Goal: Task Accomplishment & Management: Complete application form

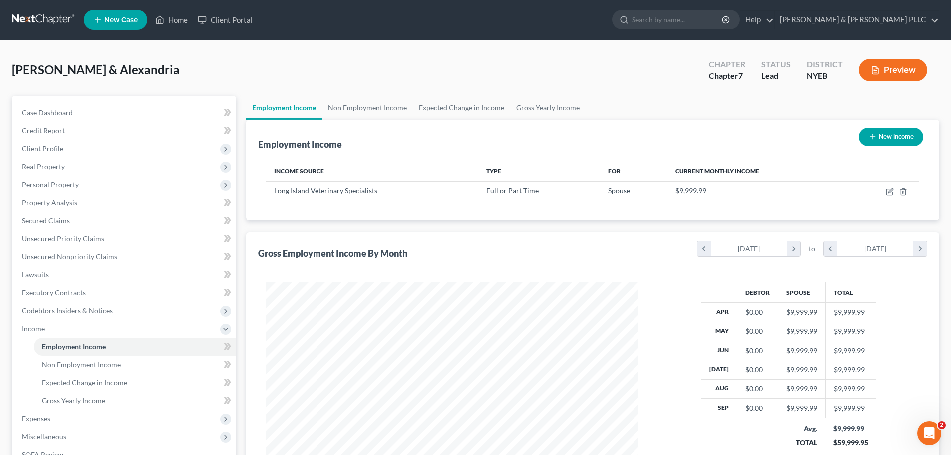
scroll to position [186, 393]
click at [66, 23] on link at bounding box center [44, 20] width 64 height 18
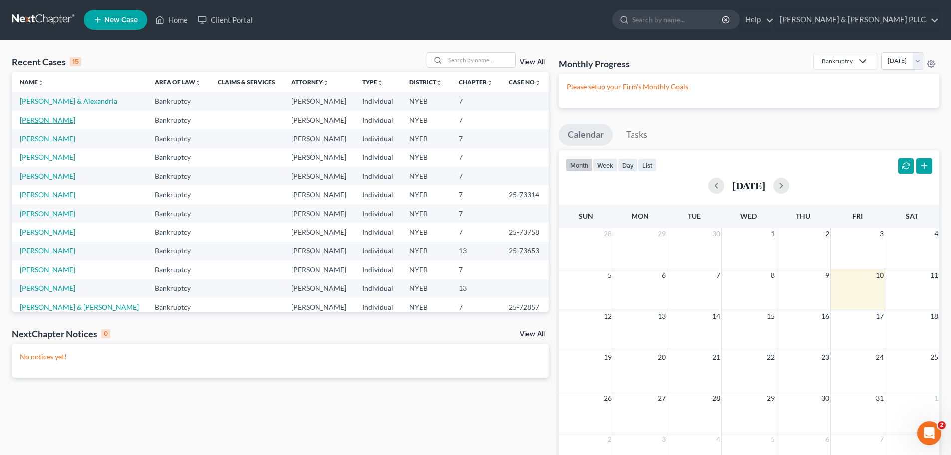
click at [49, 116] on link "[PERSON_NAME]" at bounding box center [47, 120] width 55 height 8
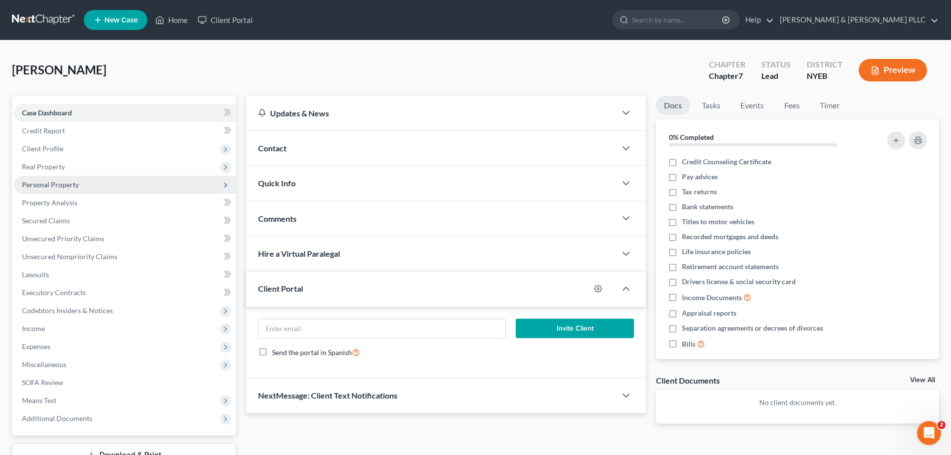
click at [89, 189] on span "Personal Property" at bounding box center [125, 185] width 222 height 18
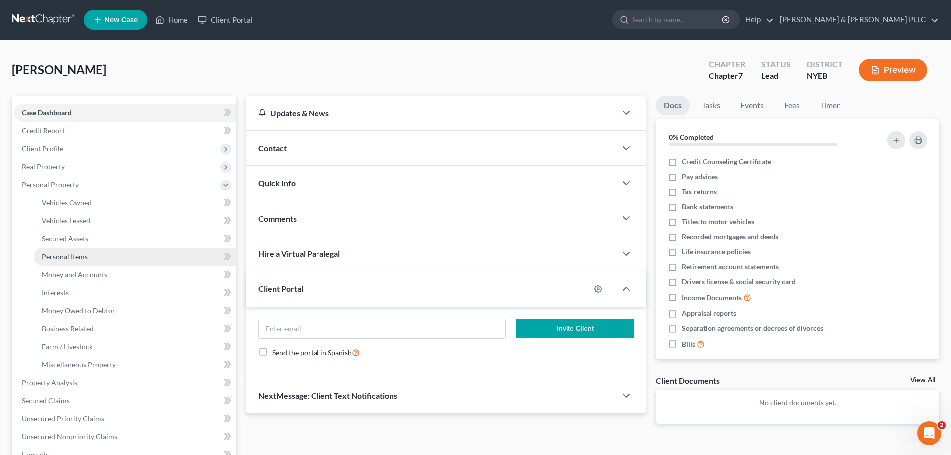
click at [88, 257] on link "Personal Items" at bounding box center [135, 257] width 202 height 18
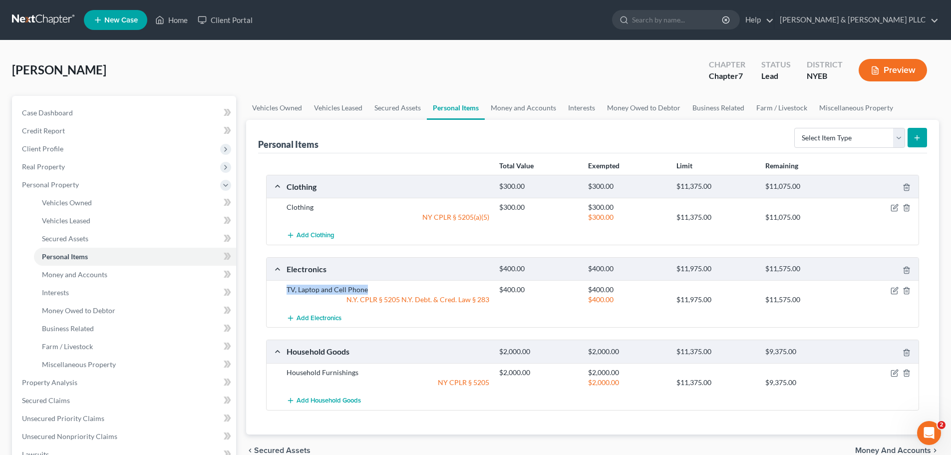
drag, startPoint x: 288, startPoint y: 293, endPoint x: 367, endPoint y: 290, distance: 78.4
click at [367, 290] on div "TV, Laptop and Cell Phone" at bounding box center [388, 290] width 213 height 10
copy div "TV, Laptop and Cell Phone"
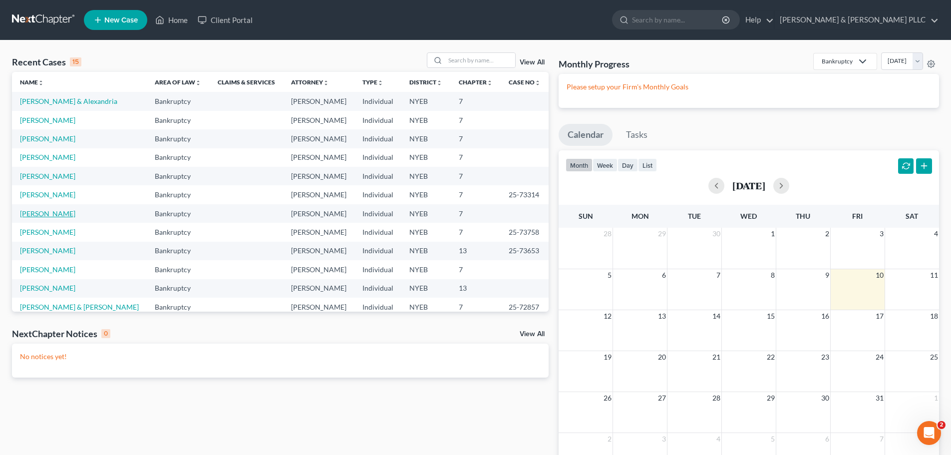
click at [50, 215] on link "[PERSON_NAME]" at bounding box center [47, 213] width 55 height 8
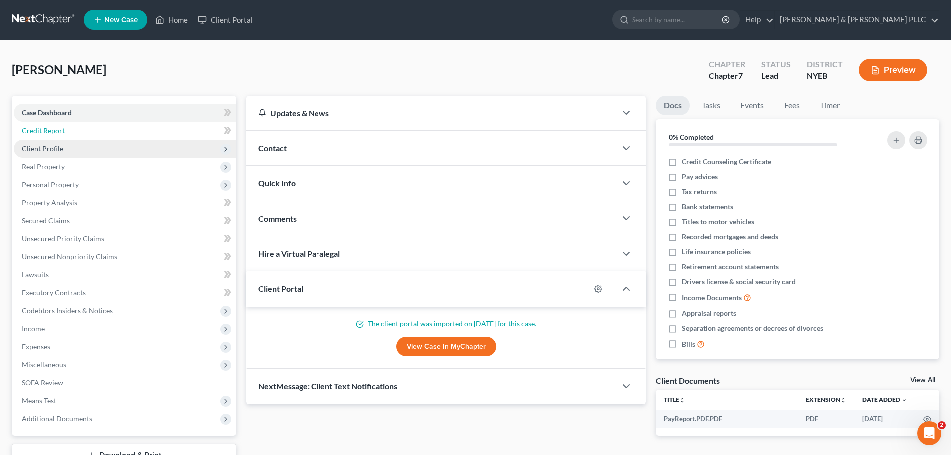
drag, startPoint x: 73, startPoint y: 135, endPoint x: 77, endPoint y: 143, distance: 9.2
click at [73, 135] on link "Credit Report" at bounding box center [125, 131] width 222 height 18
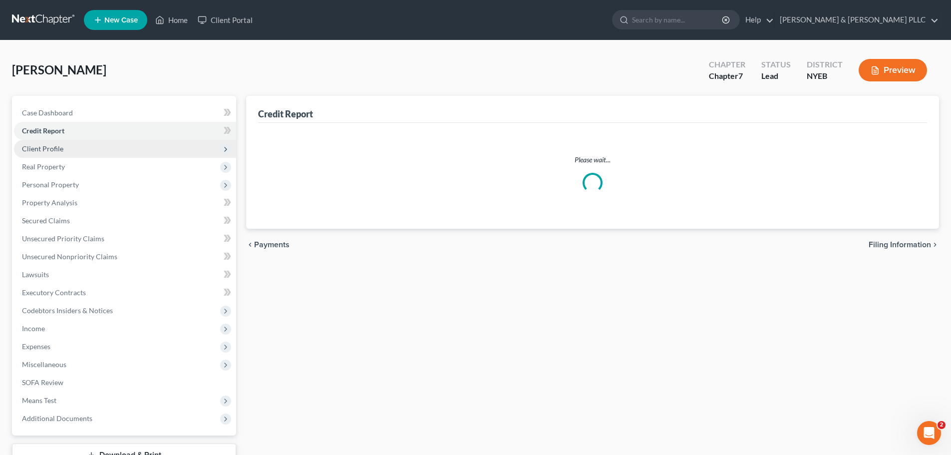
click at [85, 146] on span "Client Profile" at bounding box center [125, 149] width 222 height 18
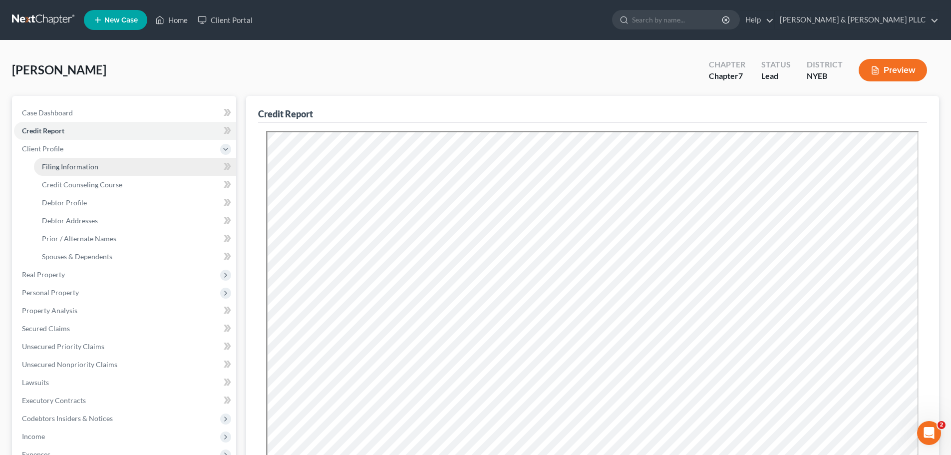
click at [108, 166] on link "Filing Information" at bounding box center [135, 167] width 202 height 18
select select "1"
select select "0"
select select "53"
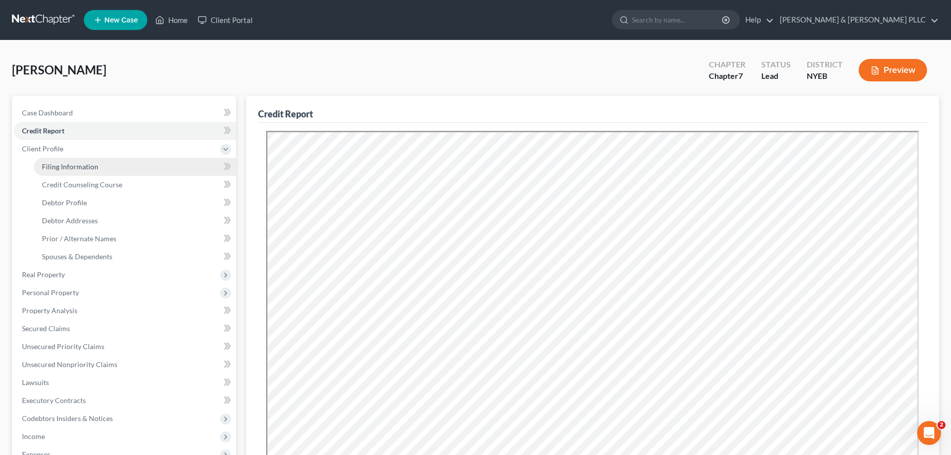
select select "0"
select select "35"
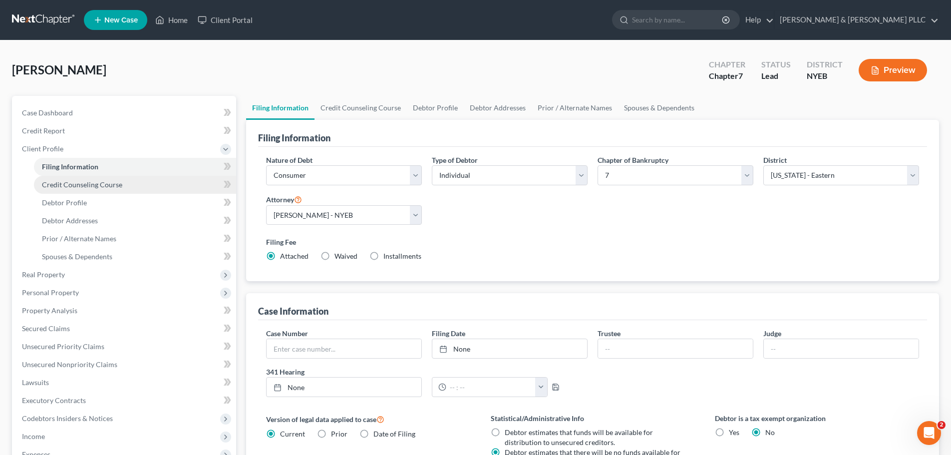
click at [112, 182] on span "Credit Counseling Course" at bounding box center [82, 184] width 80 height 8
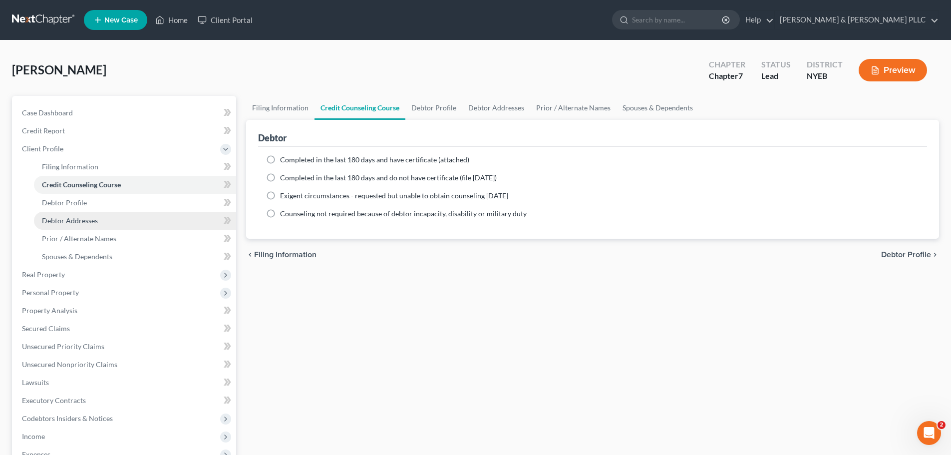
click at [115, 212] on link "Debtor Addresses" at bounding box center [135, 221] width 202 height 18
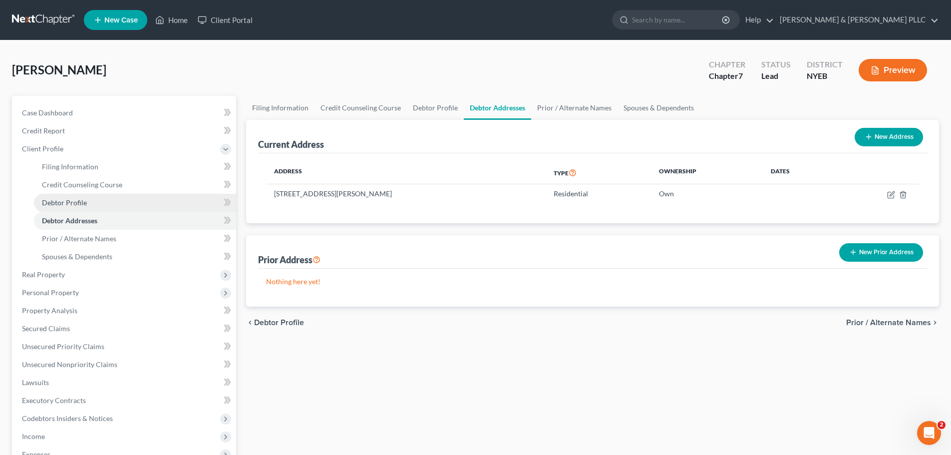
click at [115, 206] on link "Debtor Profile" at bounding box center [135, 203] width 202 height 18
select select "1"
select select "3"
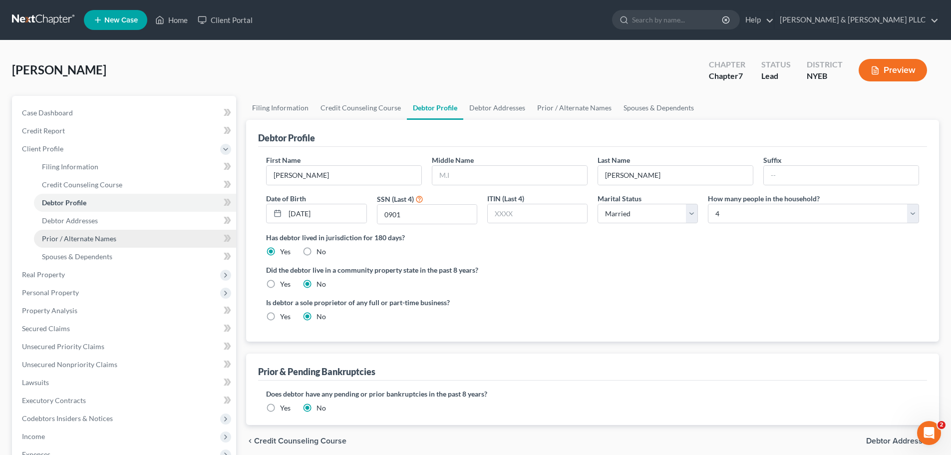
click at [117, 230] on link "Prior / Alternate Names" at bounding box center [135, 239] width 202 height 18
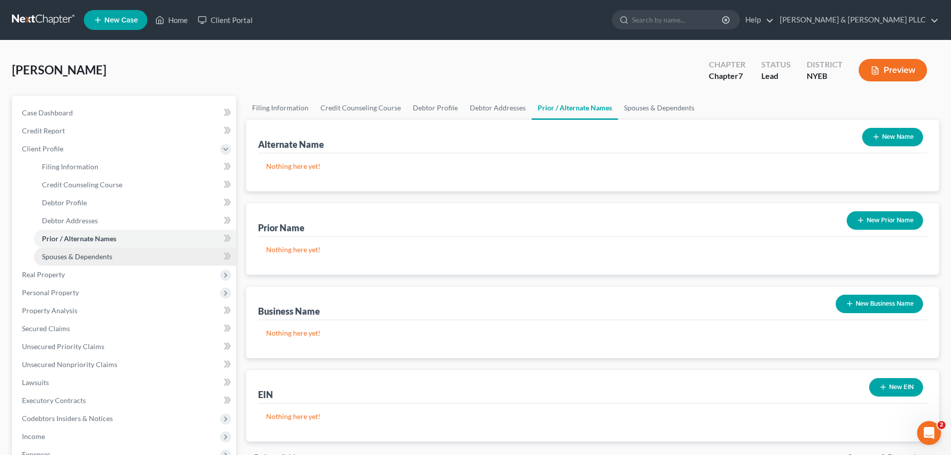
click at [114, 251] on link "Spouses & Dependents" at bounding box center [135, 257] width 202 height 18
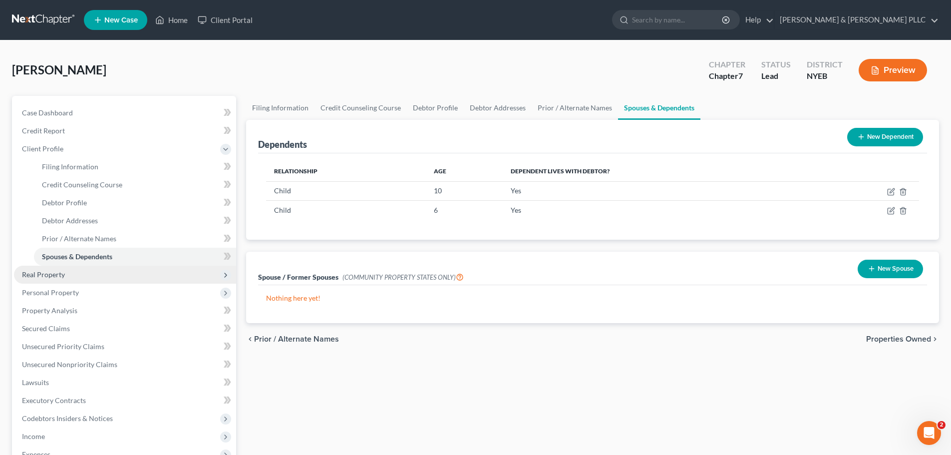
click at [100, 281] on span "Real Property" at bounding box center [125, 275] width 222 height 18
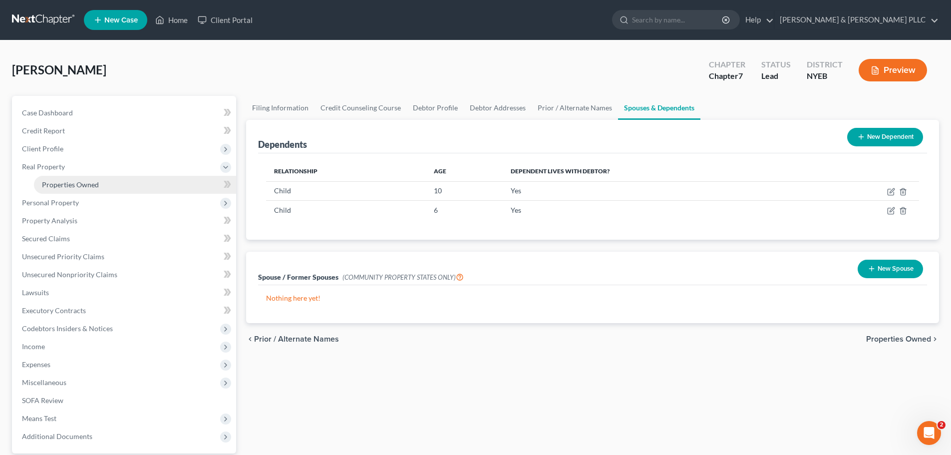
click at [105, 181] on link "Properties Owned" at bounding box center [135, 185] width 202 height 18
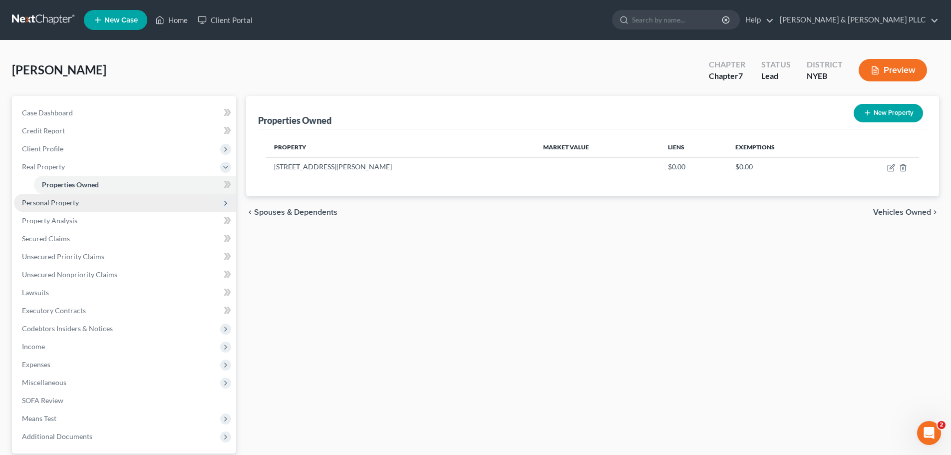
click at [97, 202] on span "Personal Property" at bounding box center [125, 203] width 222 height 18
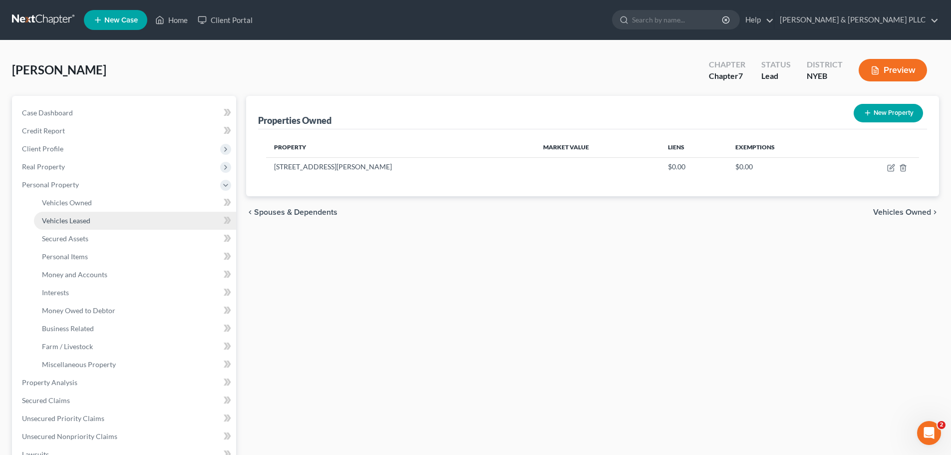
click at [98, 218] on link "Vehicles Leased" at bounding box center [135, 221] width 202 height 18
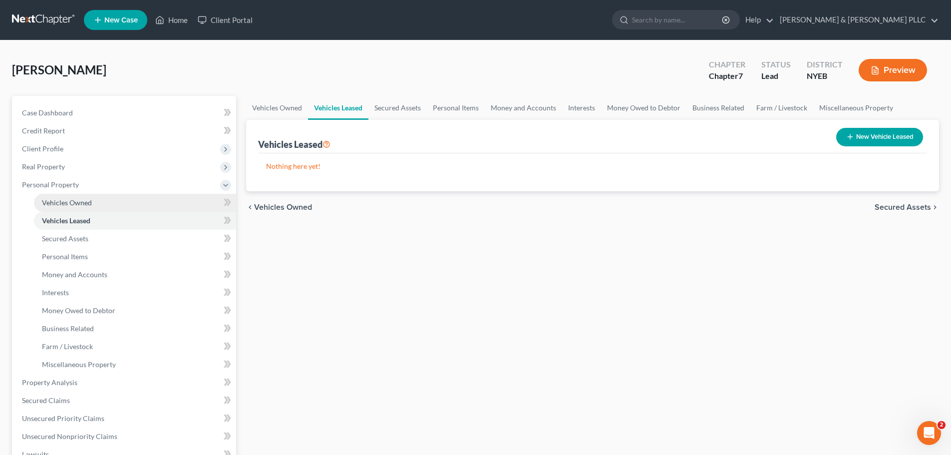
click at [98, 207] on link "Vehicles Owned" at bounding box center [135, 203] width 202 height 18
click at [160, 214] on link "Vehicles Leased" at bounding box center [135, 221] width 202 height 18
click at [146, 232] on link "Secured Assets" at bounding box center [135, 239] width 202 height 18
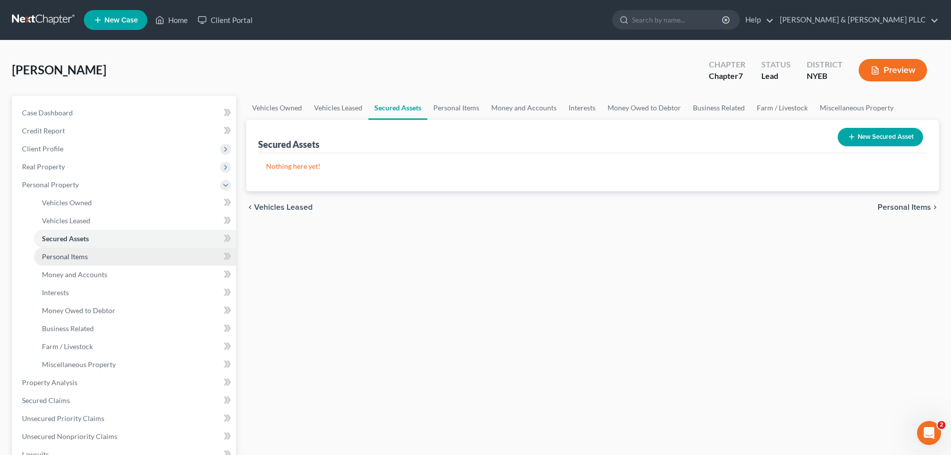
click at [144, 248] on link "Personal Items" at bounding box center [135, 257] width 202 height 18
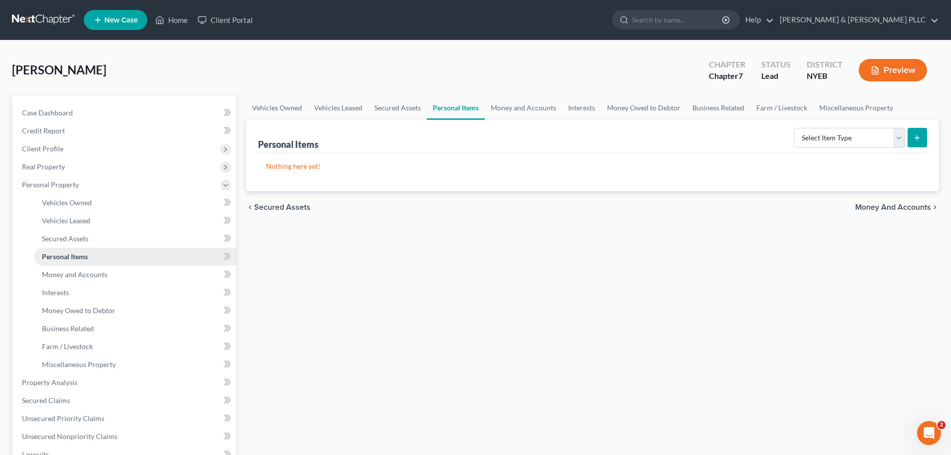
click at [147, 264] on link "Personal Items" at bounding box center [135, 257] width 202 height 18
click at [846, 143] on select "Select Item Type Clothing Collectibles Of Value Electronics Firearms Household …" at bounding box center [850, 138] width 111 height 20
select select "clothing"
click at [796, 128] on select "Select Item Type Clothing Collectibles Of Value Electronics Firearms Household …" at bounding box center [850, 138] width 111 height 20
click at [933, 127] on div "Personal Items Select Item Type Clothing Collectibles Of Value Electronics Fire…" at bounding box center [592, 155] width 693 height 71
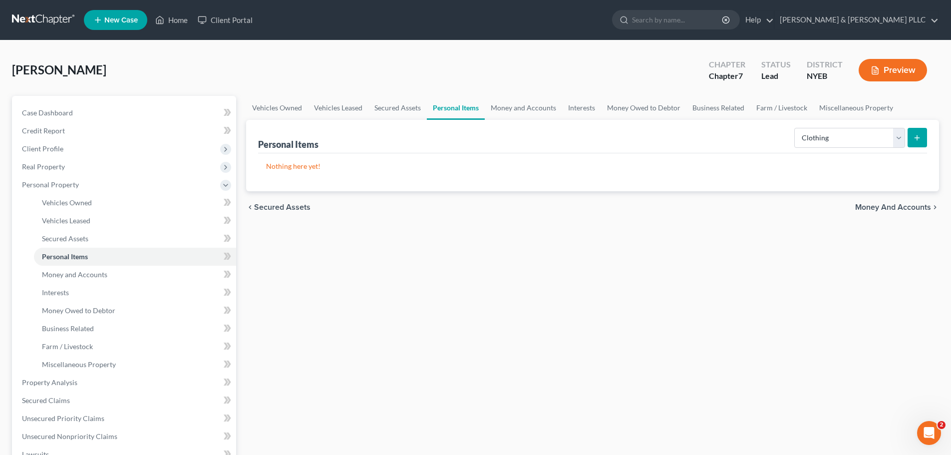
click at [921, 135] on icon "submit" at bounding box center [917, 138] width 8 height 8
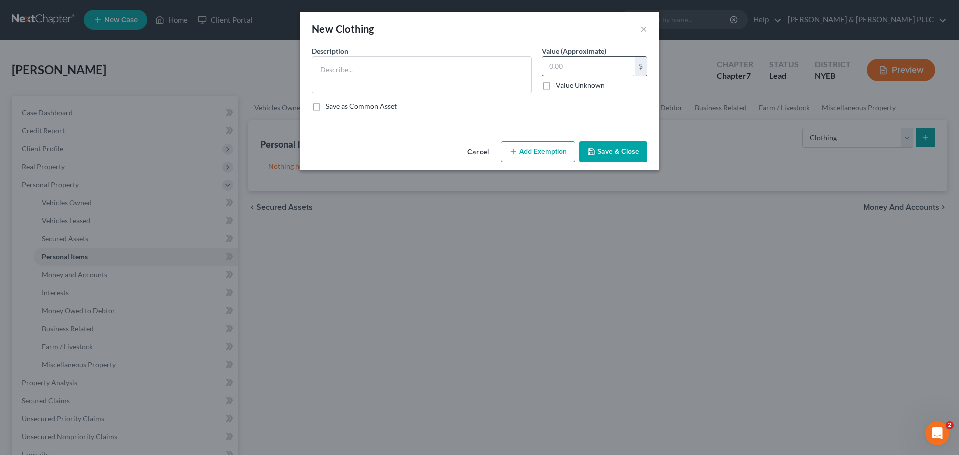
click at [557, 59] on input "text" at bounding box center [588, 66] width 92 height 19
type input "300"
click at [468, 88] on textarea at bounding box center [422, 74] width 220 height 37
type textarea "Clothing"
click at [540, 150] on button "Add Exemption" at bounding box center [538, 151] width 74 height 21
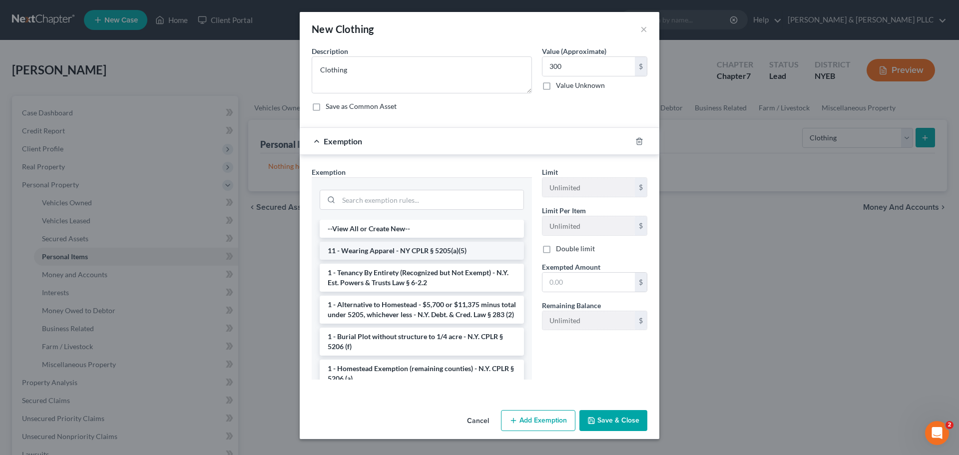
drag, startPoint x: 426, startPoint y: 249, endPoint x: 434, endPoint y: 249, distance: 8.0
click at [426, 249] on li "11 - Wearing Apparel - NY CPLR § 5205(a)(5)" at bounding box center [422, 251] width 204 height 18
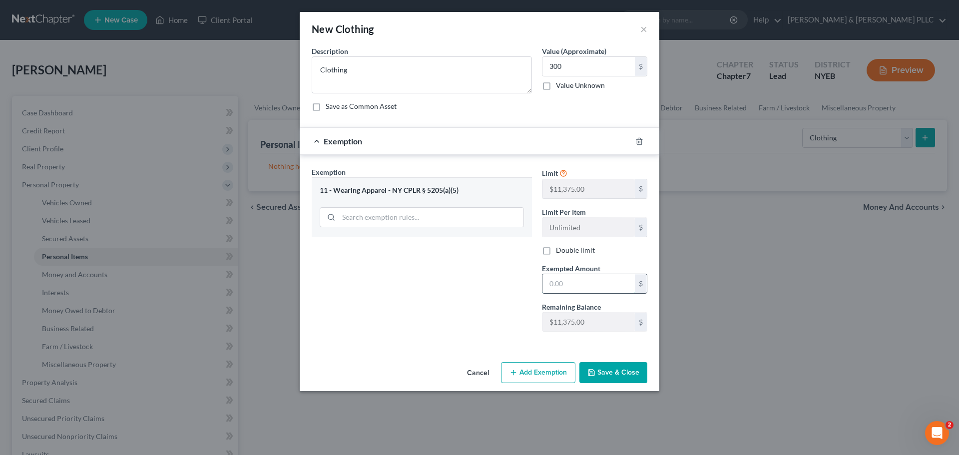
click at [593, 277] on input "text" at bounding box center [588, 283] width 92 height 19
type input "300"
click at [632, 372] on button "Save & Close" at bounding box center [613, 372] width 68 height 21
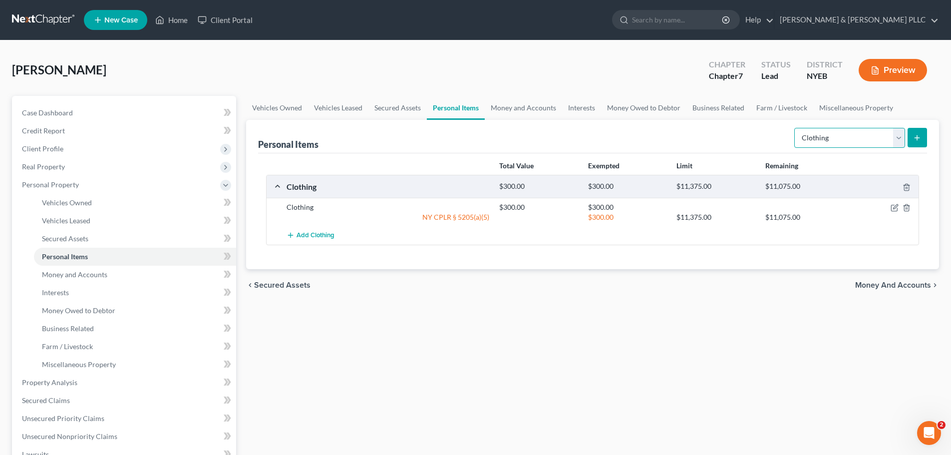
click at [870, 141] on select "Select Item Type Clothing Collectibles Of Value Electronics Firearms Household …" at bounding box center [850, 138] width 111 height 20
select select "electronics"
click at [796, 128] on select "Select Item Type Clothing Collectibles Of Value Electronics Firearms Household …" at bounding box center [850, 138] width 111 height 20
click at [922, 138] on button "submit" at bounding box center [917, 137] width 19 height 19
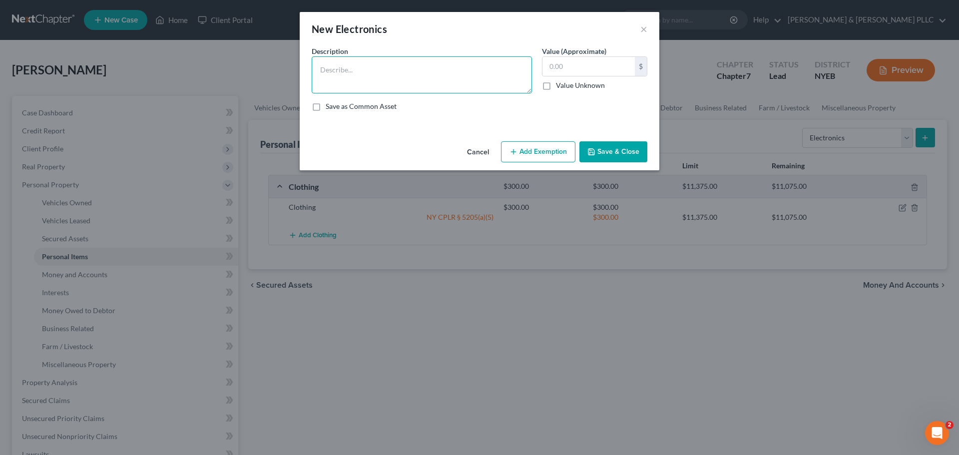
paste textarea "TV, Laptop and Cell Phone"
type textarea "TV, Laptop and Cell Phone"
click at [566, 73] on input "text" at bounding box center [588, 66] width 92 height 19
type input "400"
click at [597, 156] on button "Save & Close" at bounding box center [613, 151] width 68 height 21
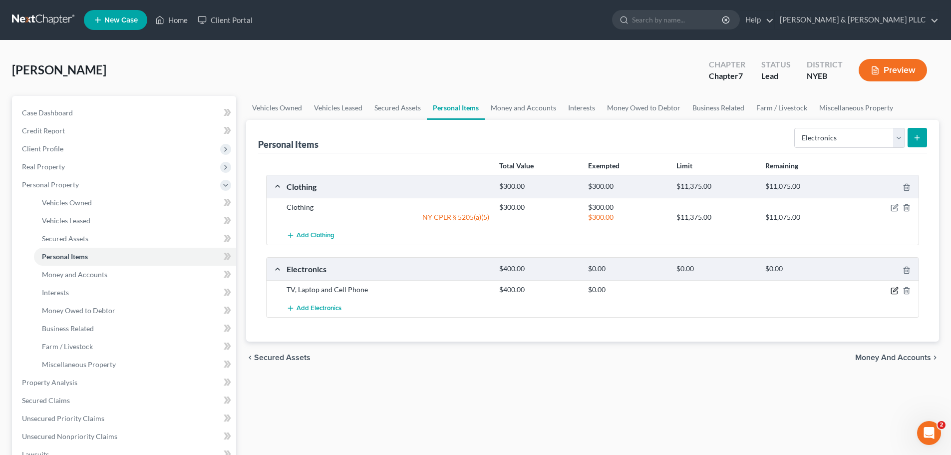
click at [891, 288] on icon "button" at bounding box center [895, 291] width 8 height 8
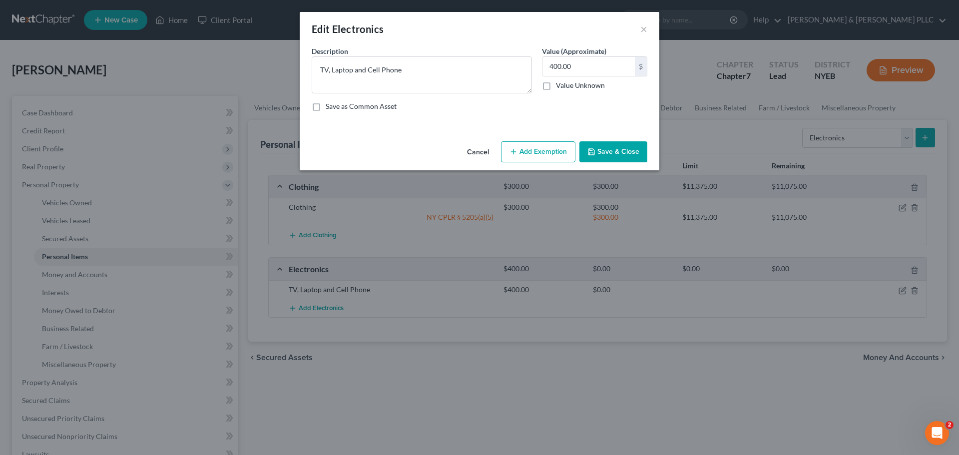
click at [552, 155] on button "Add Exemption" at bounding box center [538, 151] width 74 height 21
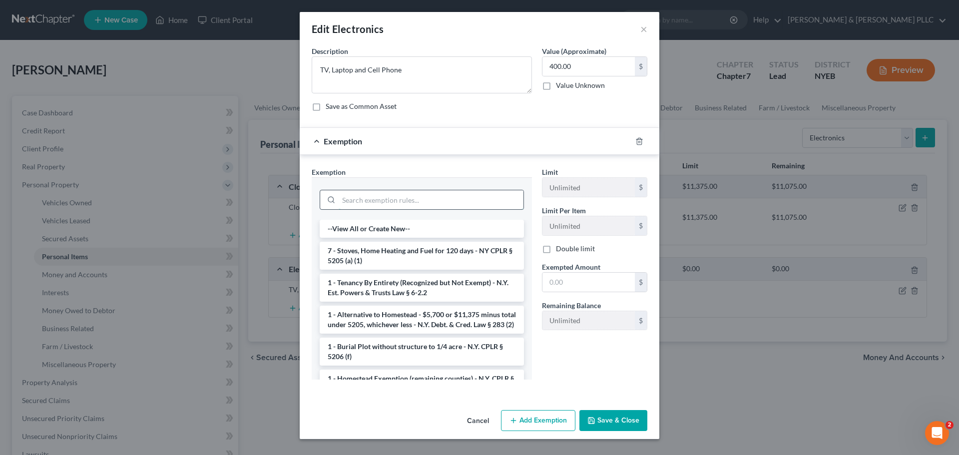
click at [423, 205] on input "search" at bounding box center [431, 199] width 185 height 19
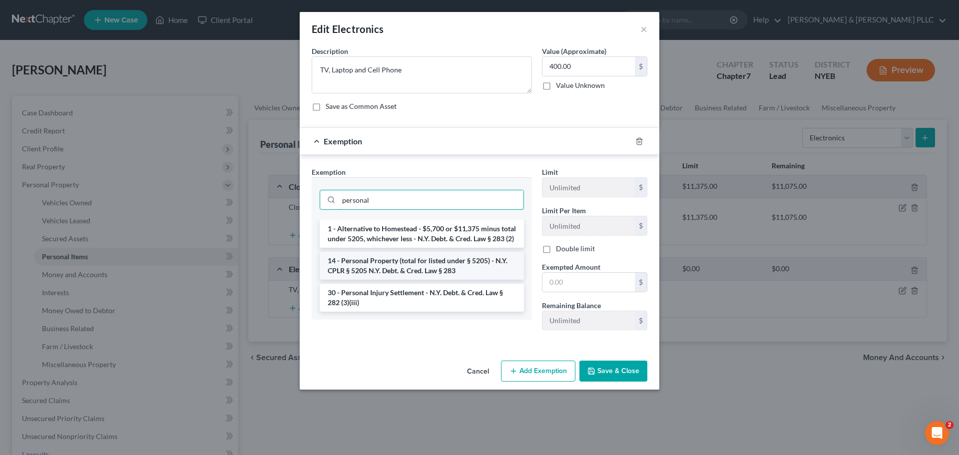
type input "personal"
click at [427, 276] on li "14 - Personal Property (total for listed under § 5205) - N.Y. CPLR § 5205 N.Y. …" at bounding box center [422, 266] width 204 height 28
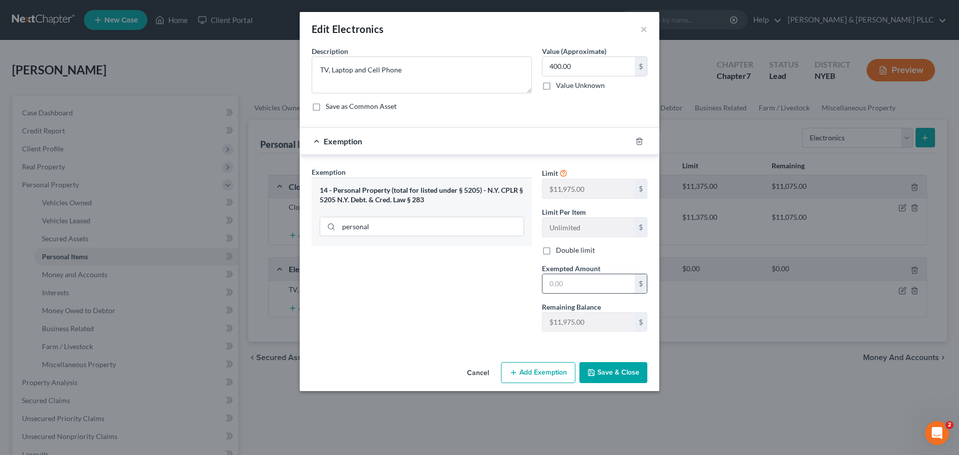
click at [584, 284] on input "text" at bounding box center [588, 283] width 92 height 19
type input "400"
click at [614, 376] on button "Save & Close" at bounding box center [613, 372] width 68 height 21
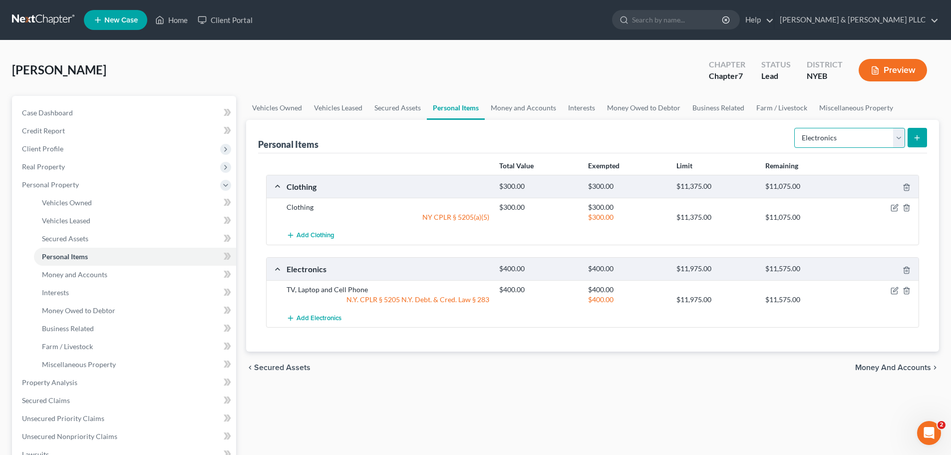
click at [835, 139] on select "Select Item Type Clothing Collectibles Of Value Electronics Firearms Household …" at bounding box center [850, 138] width 111 height 20
select select "household_goods"
click at [796, 128] on select "Select Item Type Clothing Collectibles Of Value Electronics Firearms Household …" at bounding box center [850, 138] width 111 height 20
click at [915, 137] on icon "submit" at bounding box center [917, 138] width 8 height 8
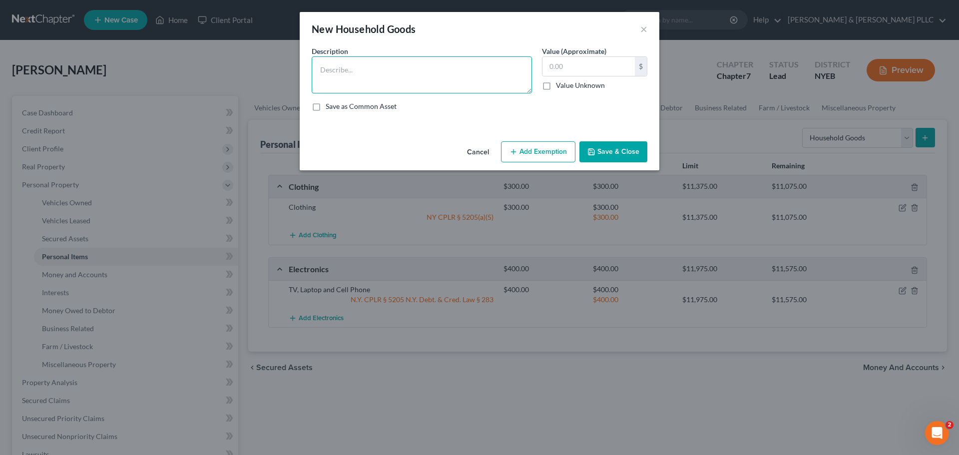
click at [370, 60] on textarea at bounding box center [422, 74] width 220 height 37
type textarea "Household Furnishings"
click at [593, 70] on input "text" at bounding box center [588, 66] width 92 height 19
type input "2,000"
click at [542, 142] on button "Add Exemption" at bounding box center [538, 151] width 74 height 21
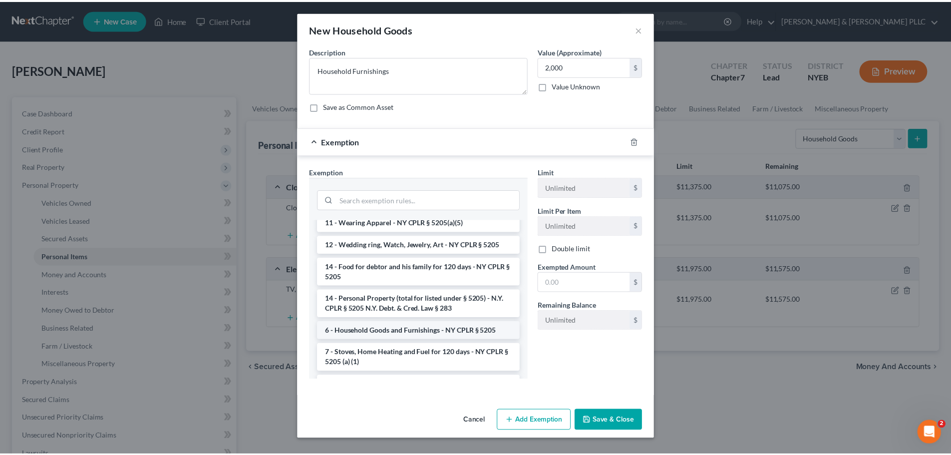
scroll to position [50, 0]
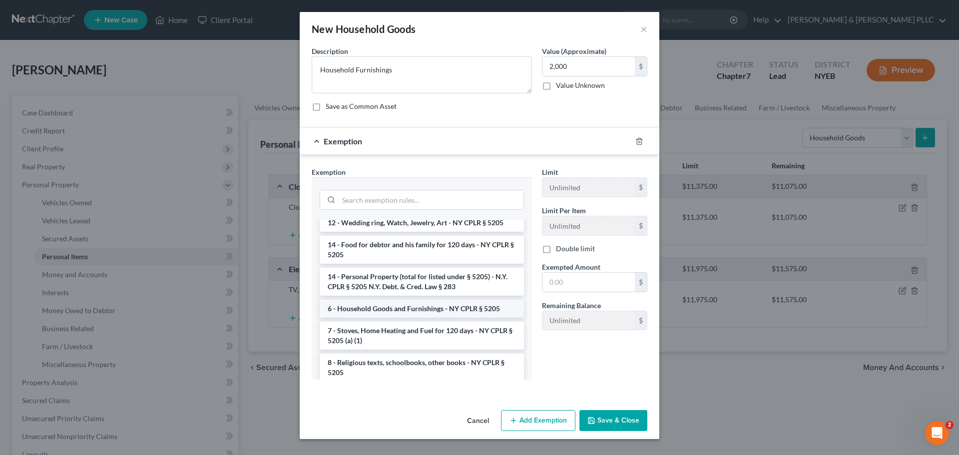
click at [432, 313] on li "6 - Household Goods and Furnishings - NY CPLR § 5205" at bounding box center [422, 309] width 204 height 18
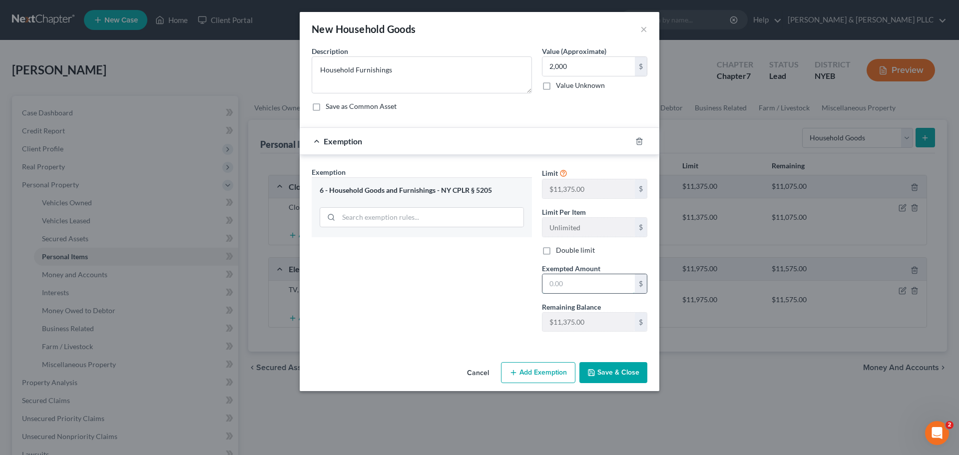
click at [575, 290] on input "text" at bounding box center [588, 283] width 92 height 19
type input "2,000"
click at [603, 370] on button "Save & Close" at bounding box center [613, 372] width 68 height 21
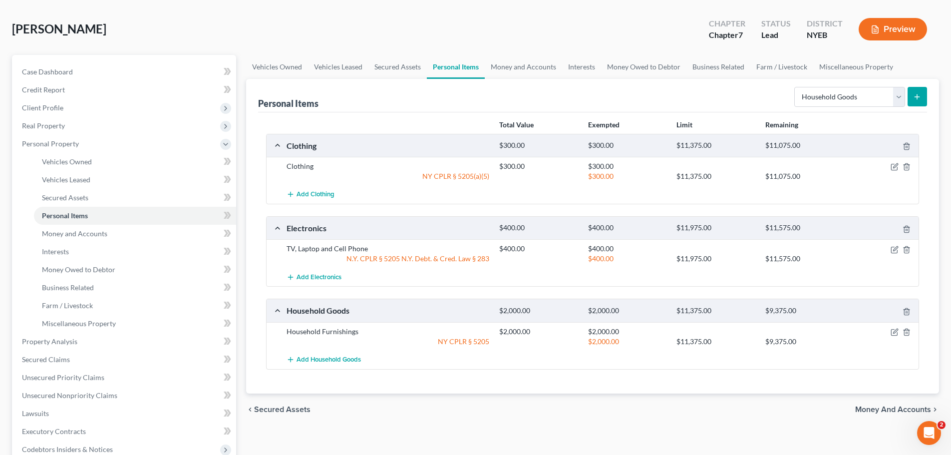
scroll to position [100, 0]
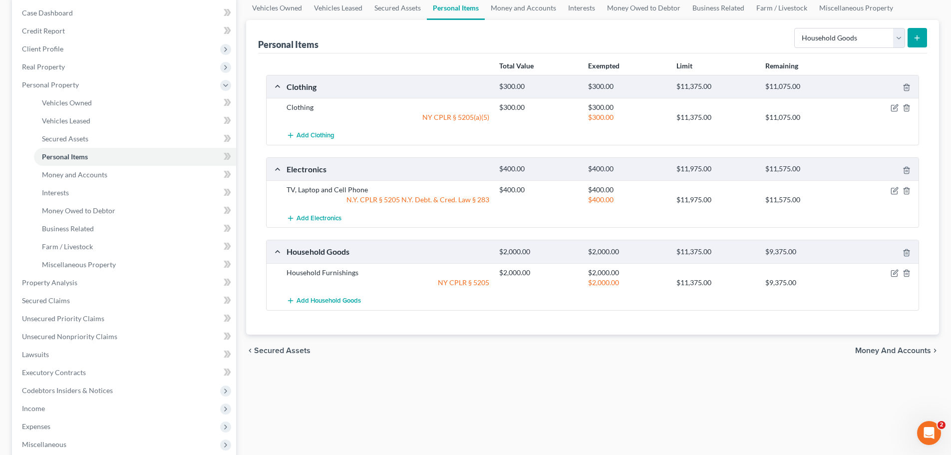
click at [889, 352] on span "Money and Accounts" at bounding box center [893, 351] width 76 height 8
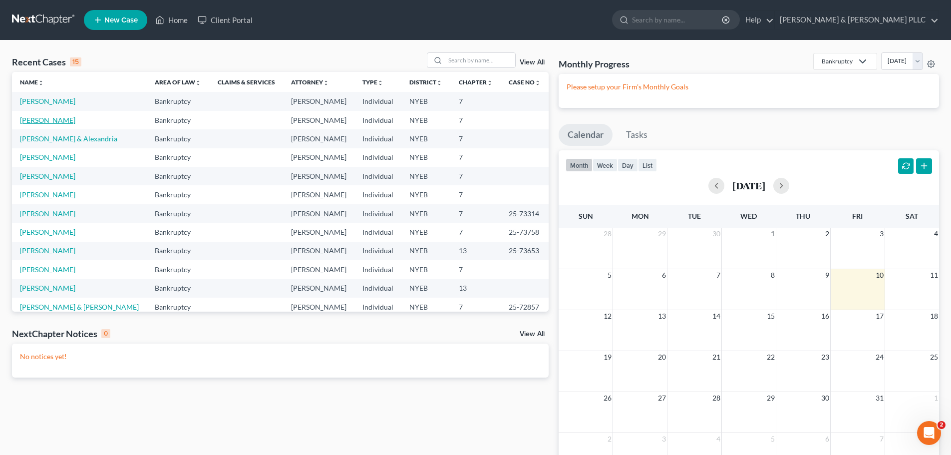
click at [51, 118] on link "[PERSON_NAME]" at bounding box center [47, 120] width 55 height 8
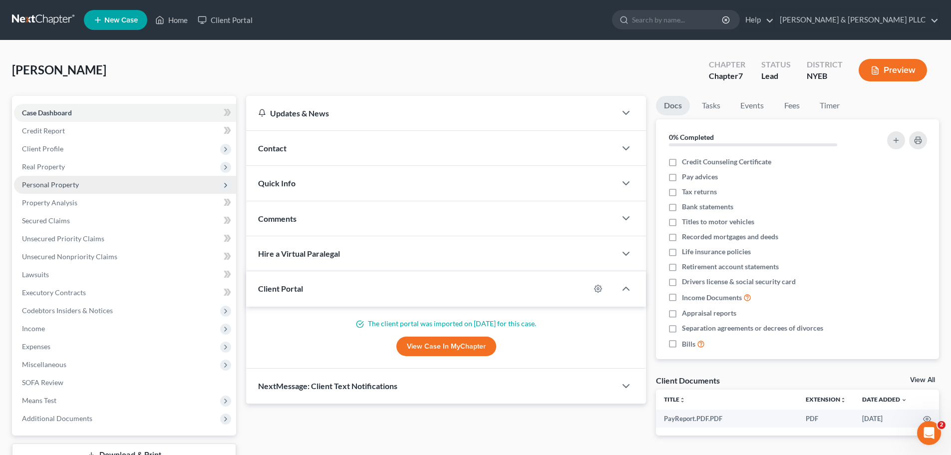
click at [122, 192] on span "Personal Property" at bounding box center [125, 185] width 222 height 18
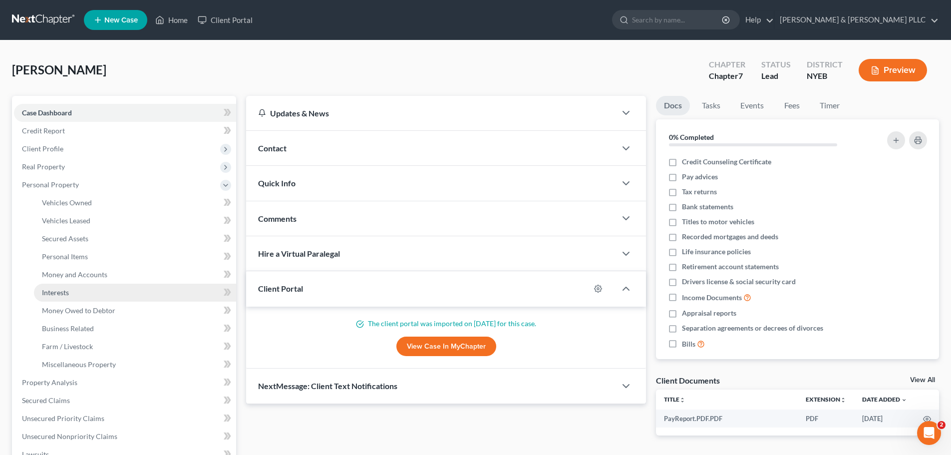
click at [99, 290] on link "Interests" at bounding box center [135, 293] width 202 height 18
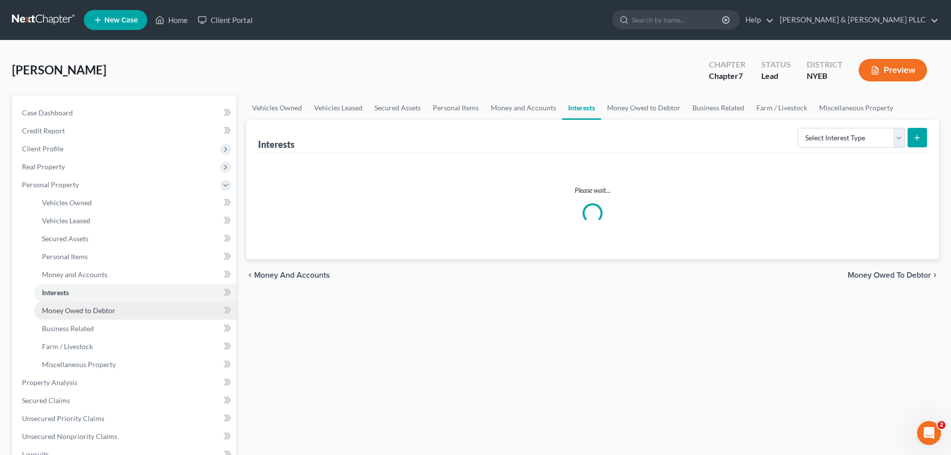
click at [99, 308] on span "Money Owed to Debtor" at bounding box center [78, 310] width 73 height 8
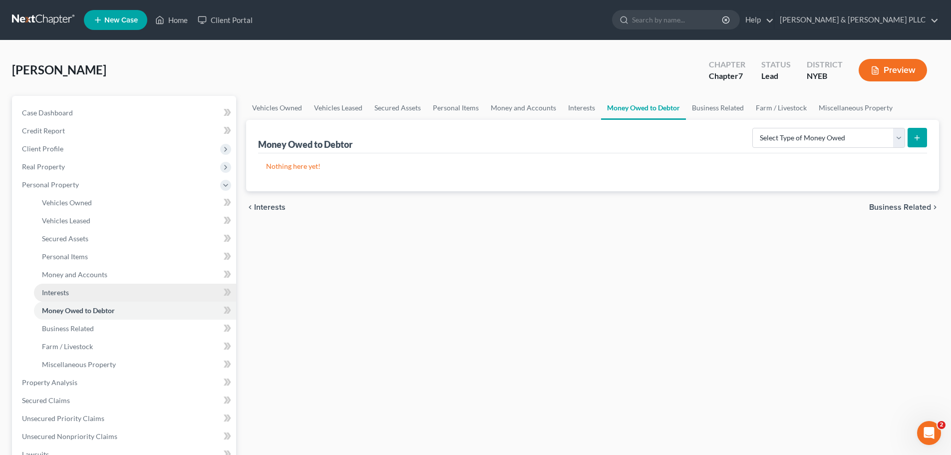
click at [101, 295] on link "Interests" at bounding box center [135, 293] width 202 height 18
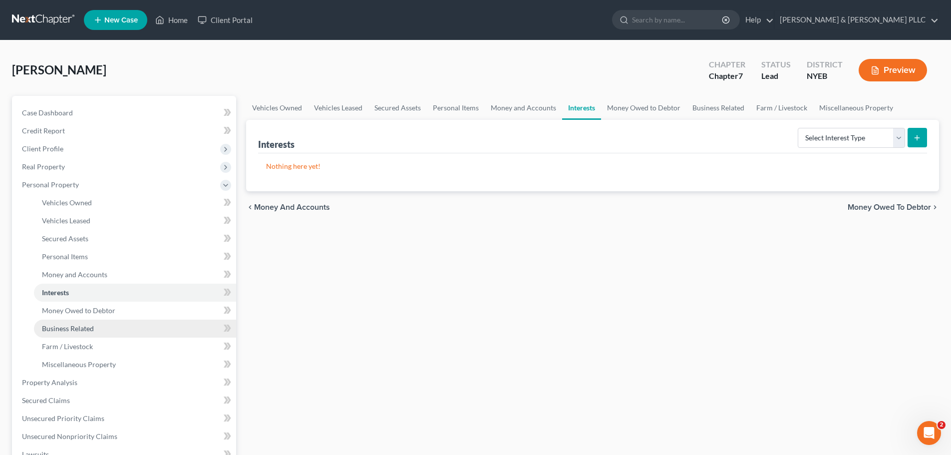
click at [94, 320] on link "Business Related" at bounding box center [135, 329] width 202 height 18
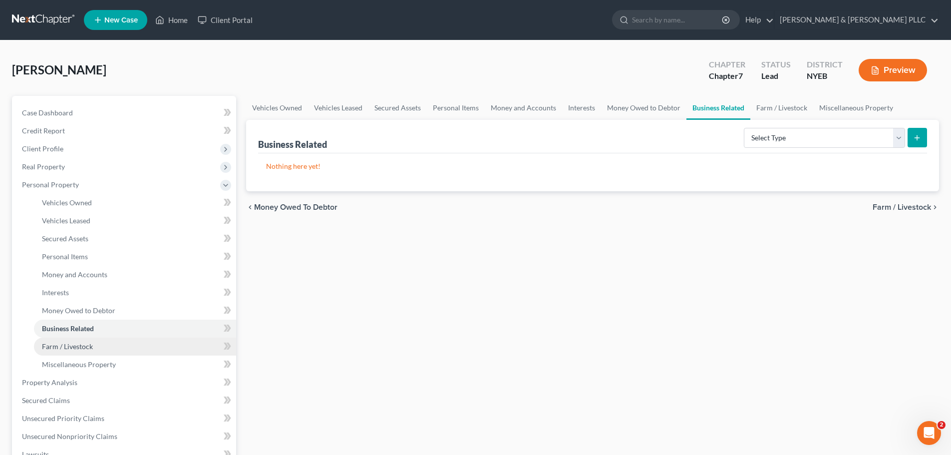
click at [92, 339] on link "Farm / Livestock" at bounding box center [135, 347] width 202 height 18
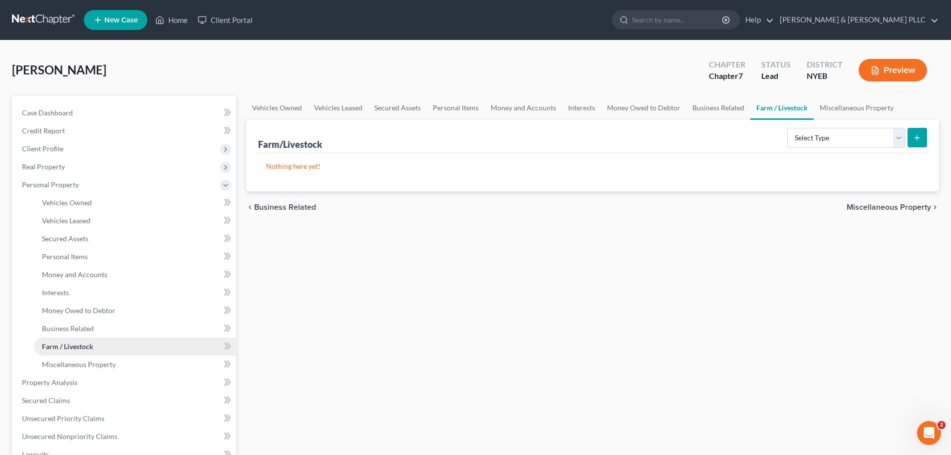
drag, startPoint x: 94, startPoint y: 350, endPoint x: 93, endPoint y: 356, distance: 6.5
click at [94, 350] on link "Farm / Livestock" at bounding box center [135, 347] width 202 height 18
click at [91, 366] on span "Miscellaneous Property" at bounding box center [79, 364] width 74 height 8
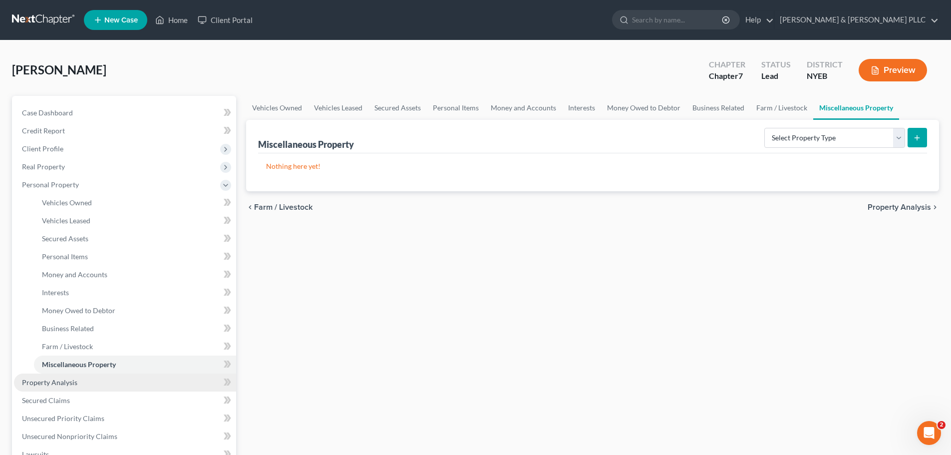
click at [75, 387] on link "Property Analysis" at bounding box center [125, 383] width 222 height 18
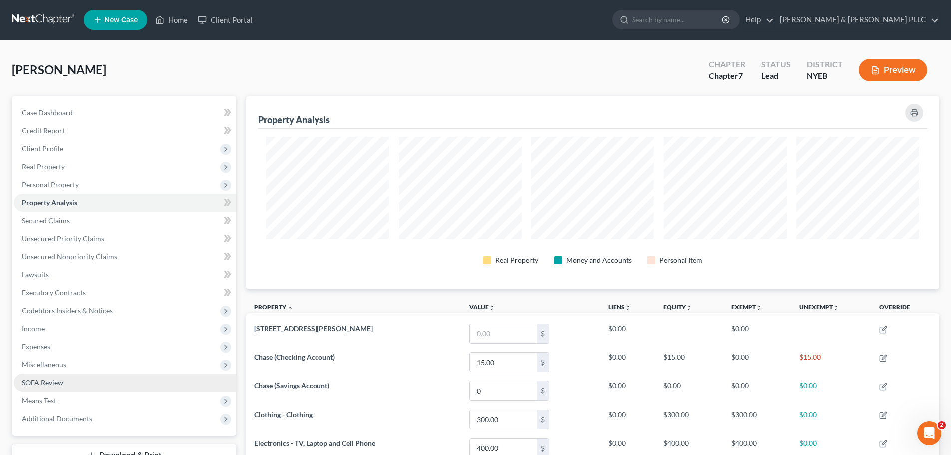
scroll to position [193, 693]
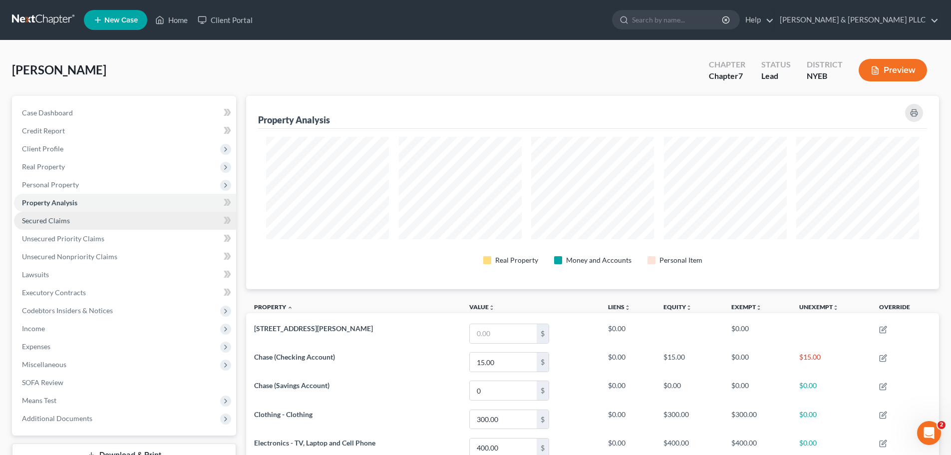
click at [75, 218] on link "Secured Claims" at bounding box center [125, 221] width 222 height 18
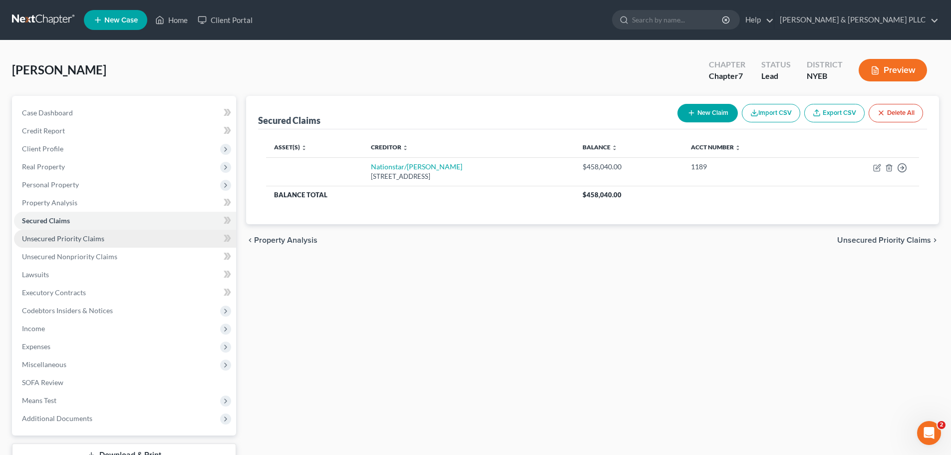
click at [44, 243] on link "Unsecured Priority Claims" at bounding box center [125, 239] width 222 height 18
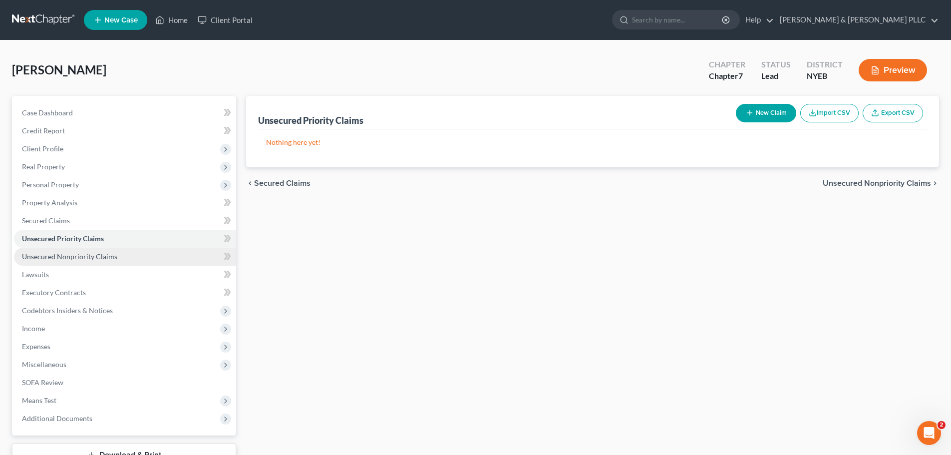
click at [61, 251] on link "Unsecured Nonpriority Claims" at bounding box center [125, 257] width 222 height 18
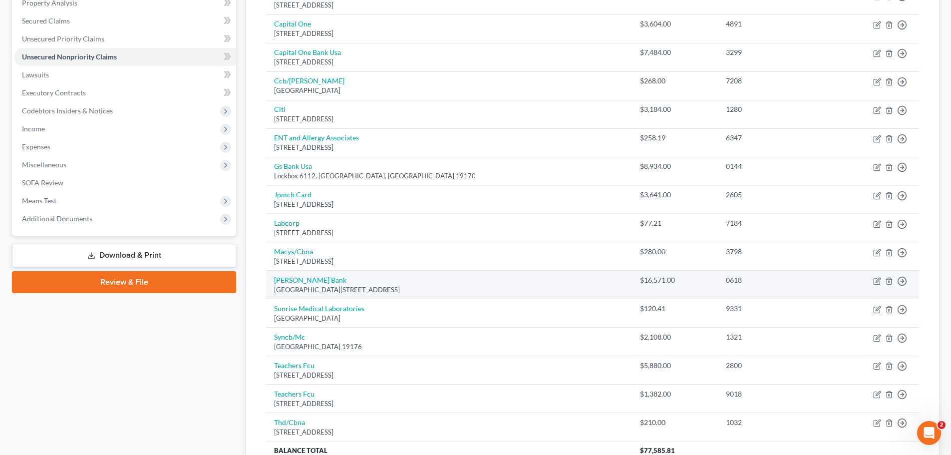
scroll to position [294, 0]
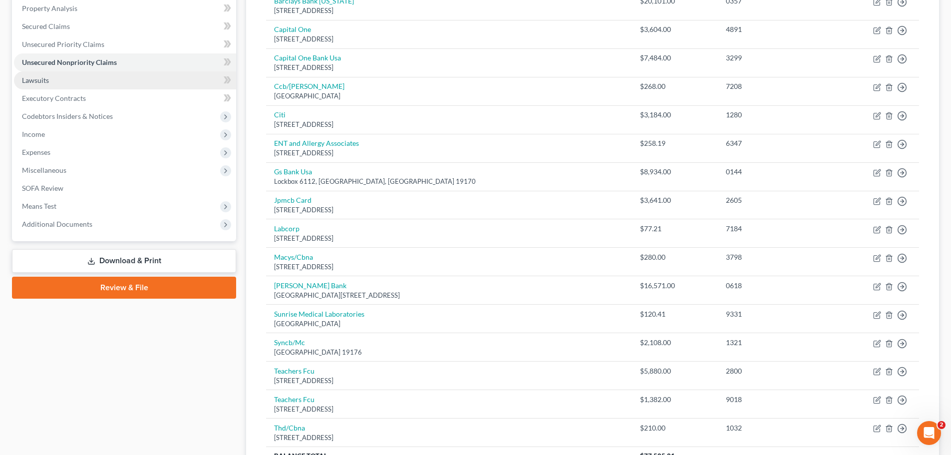
click at [73, 79] on link "Lawsuits" at bounding box center [125, 80] width 222 height 18
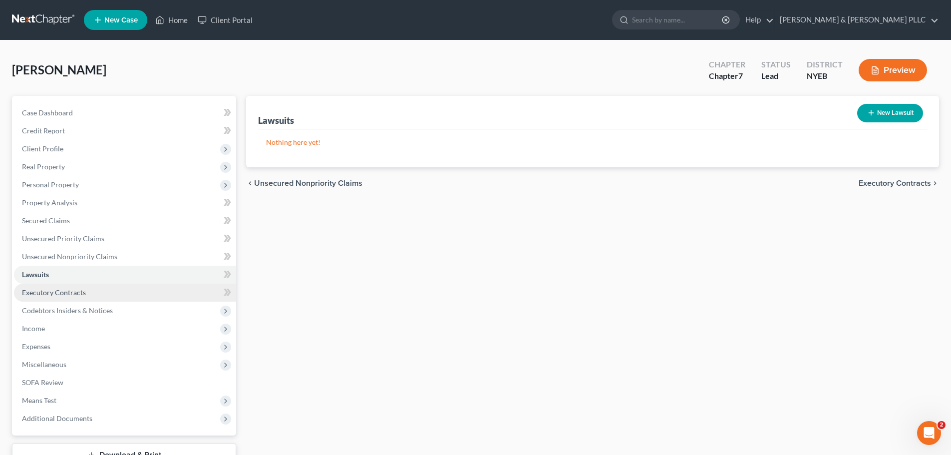
click at [65, 289] on span "Executory Contracts" at bounding box center [54, 292] width 64 height 8
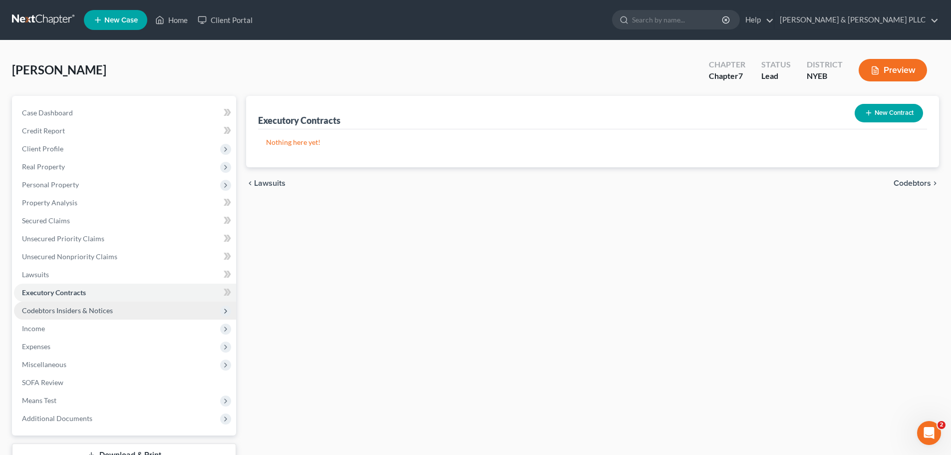
click at [79, 309] on span "Codebtors Insiders & Notices" at bounding box center [67, 310] width 91 height 8
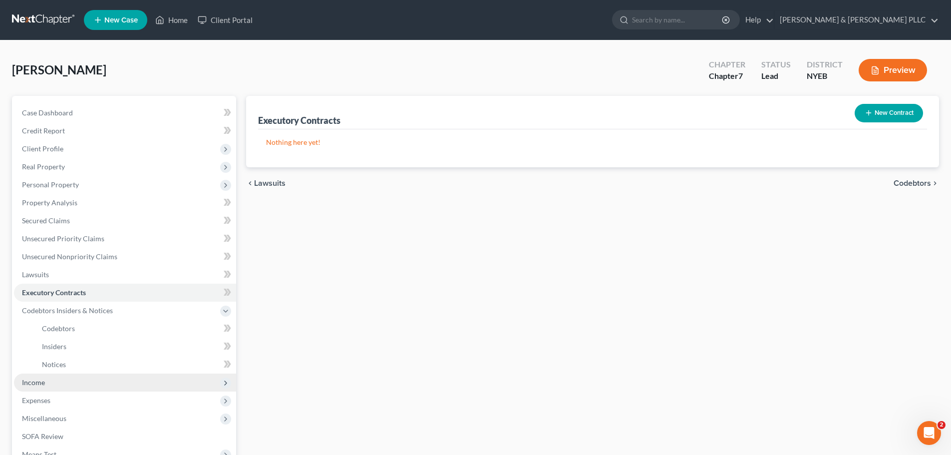
click at [60, 380] on span "Income" at bounding box center [125, 383] width 222 height 18
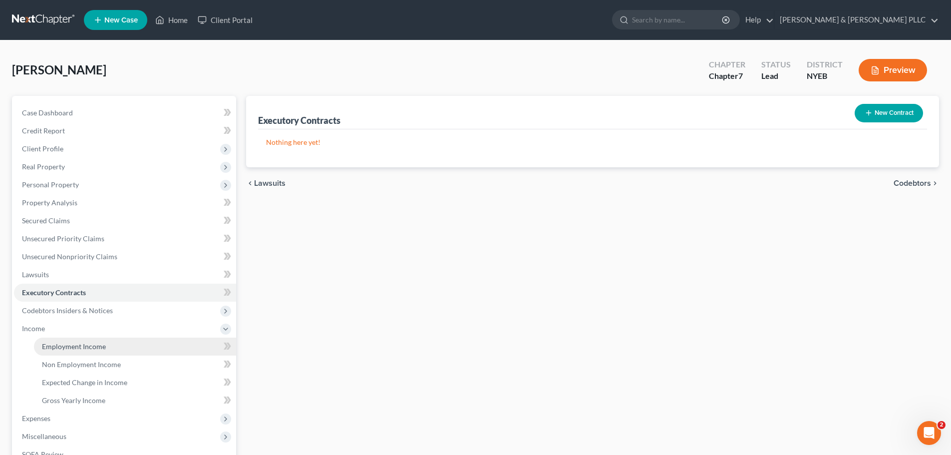
click at [88, 354] on link "Employment Income" at bounding box center [135, 347] width 202 height 18
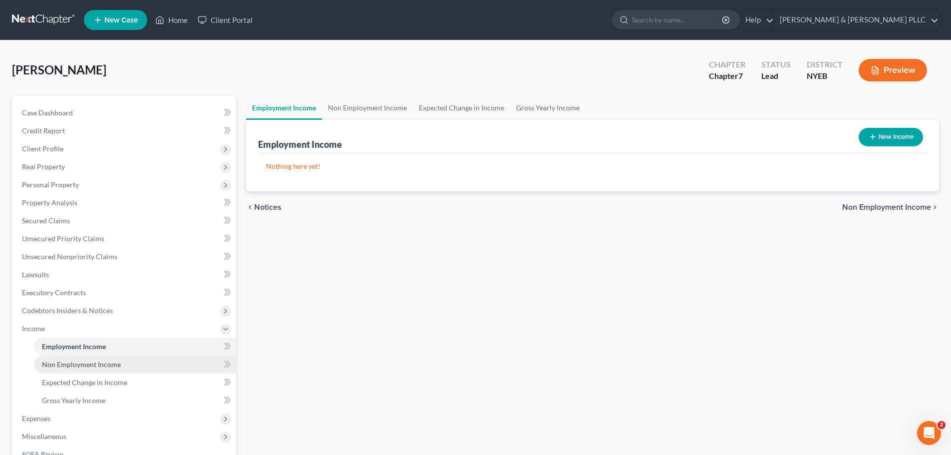
click at [90, 365] on span "Non Employment Income" at bounding box center [81, 364] width 79 height 8
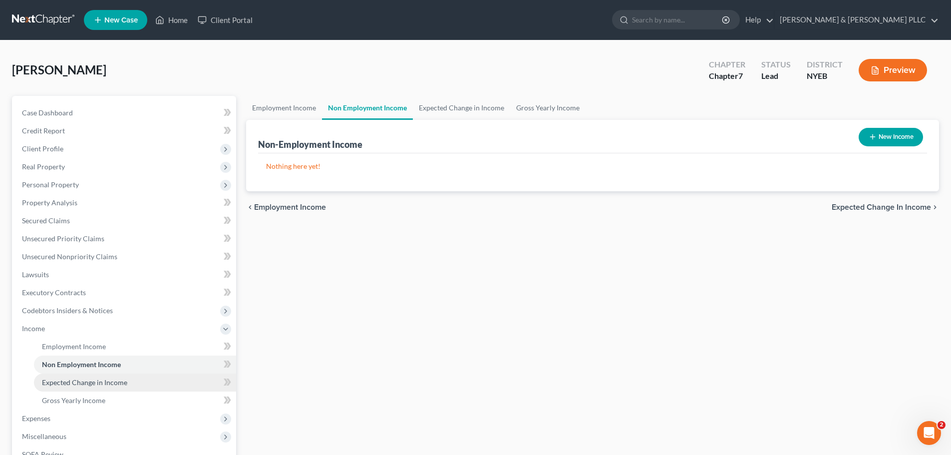
click at [93, 384] on span "Expected Change in Income" at bounding box center [84, 382] width 85 height 8
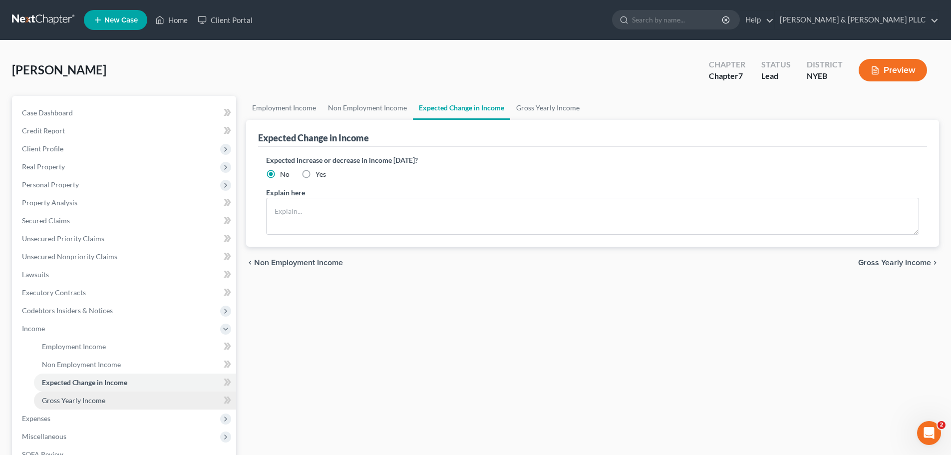
click at [93, 401] on span "Gross Yearly Income" at bounding box center [73, 400] width 63 height 8
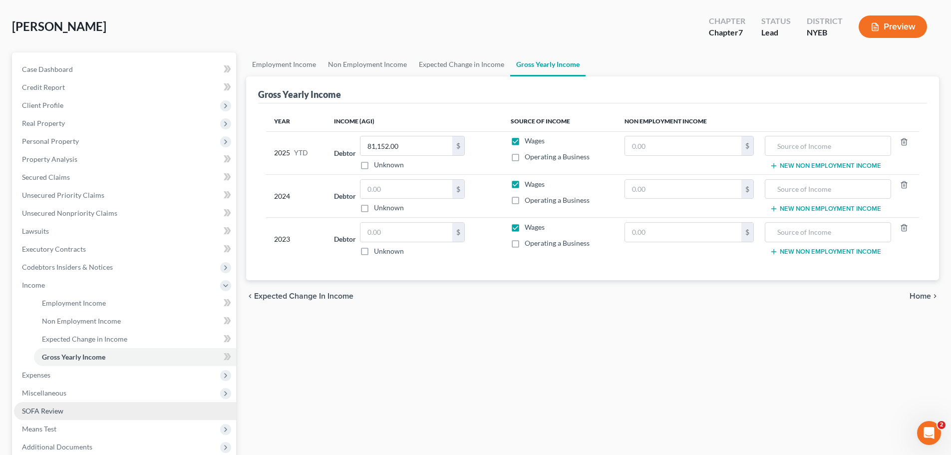
scroll to position [100, 0]
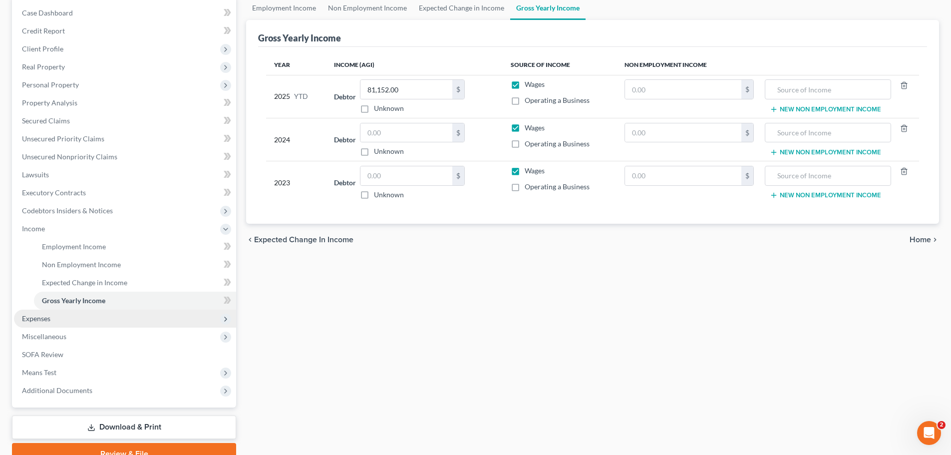
drag, startPoint x: 75, startPoint y: 313, endPoint x: 77, endPoint y: 317, distance: 5.1
click at [76, 313] on span "Expenses" at bounding box center [125, 319] width 222 height 18
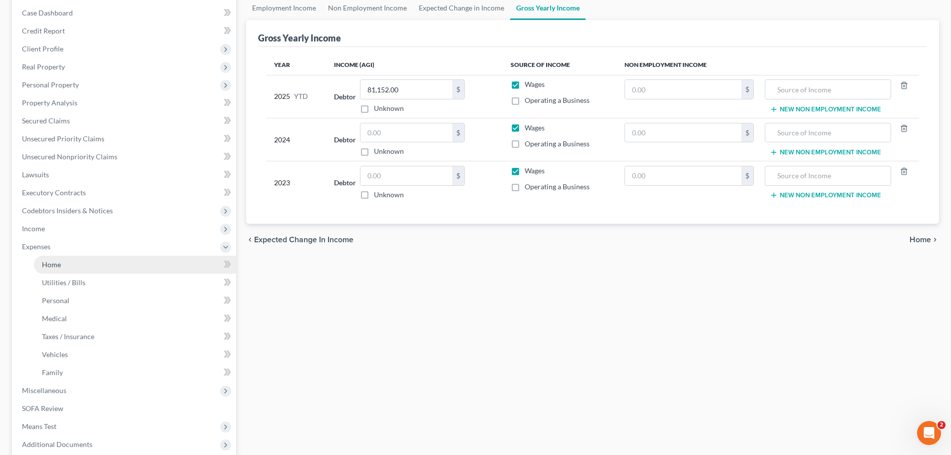
click at [95, 261] on link "Home" at bounding box center [135, 265] width 202 height 18
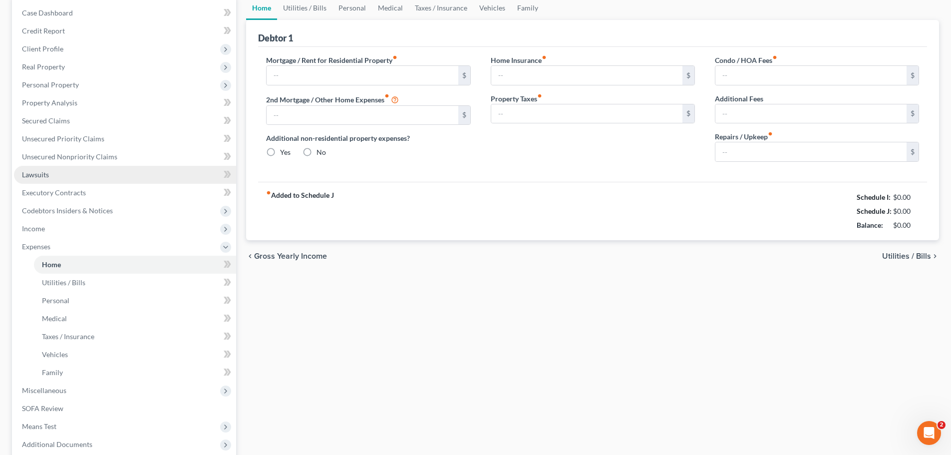
scroll to position [14, 0]
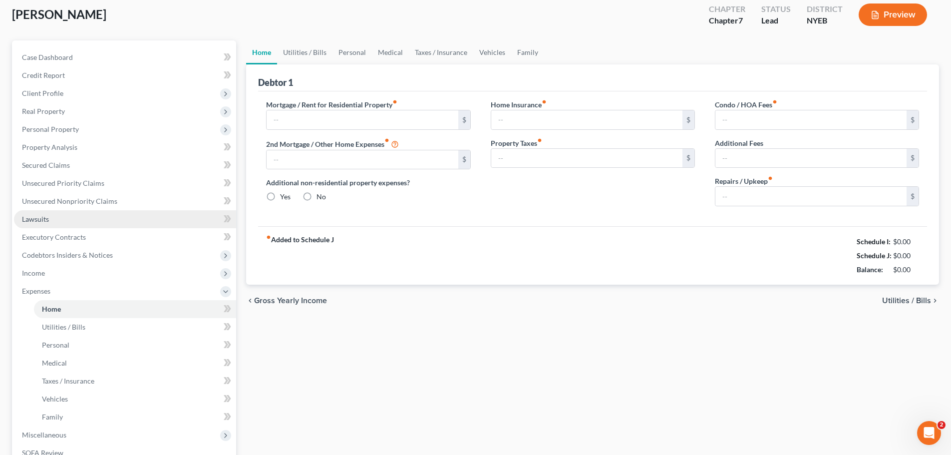
type input "3,960.00"
type input "0.00"
radio input "true"
type input "0.00"
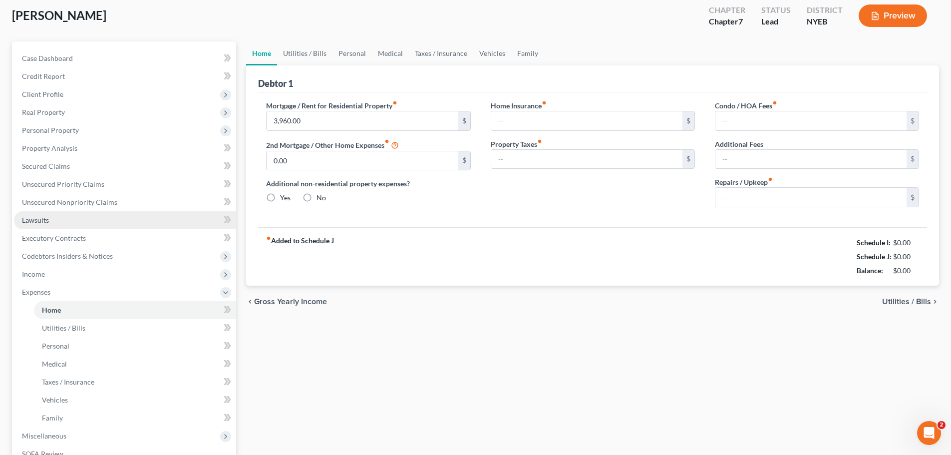
type input "0.00"
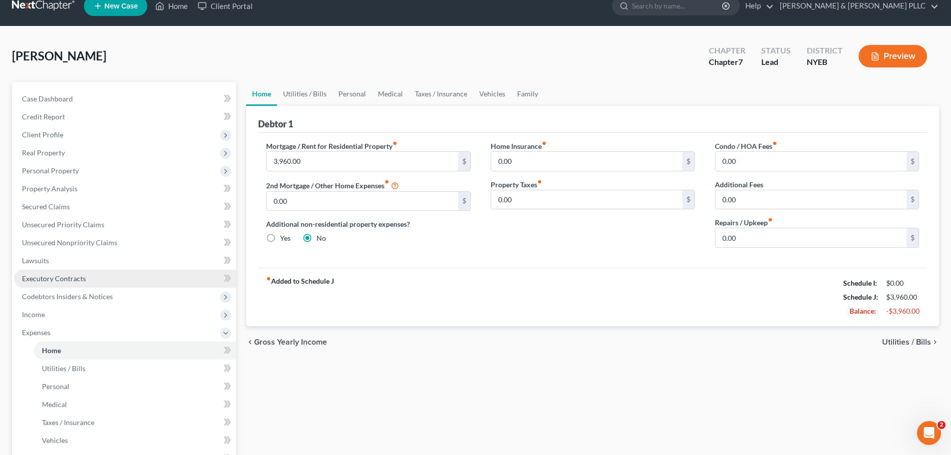
scroll to position [0, 0]
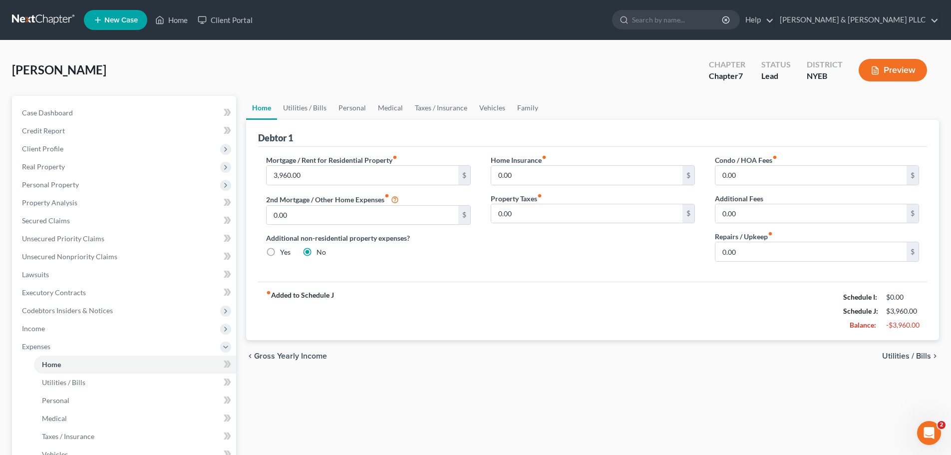
click at [906, 362] on div "chevron_left Gross Yearly Income Utilities / Bills chevron_right" at bounding box center [592, 356] width 693 height 32
click at [903, 355] on span "Utilities / Bills" at bounding box center [906, 356] width 49 height 8
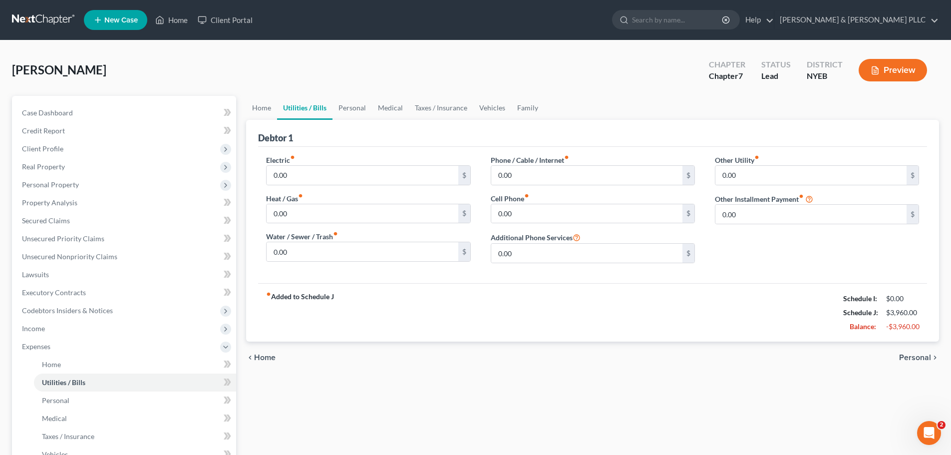
click at [903, 355] on span "Personal" at bounding box center [915, 358] width 32 height 8
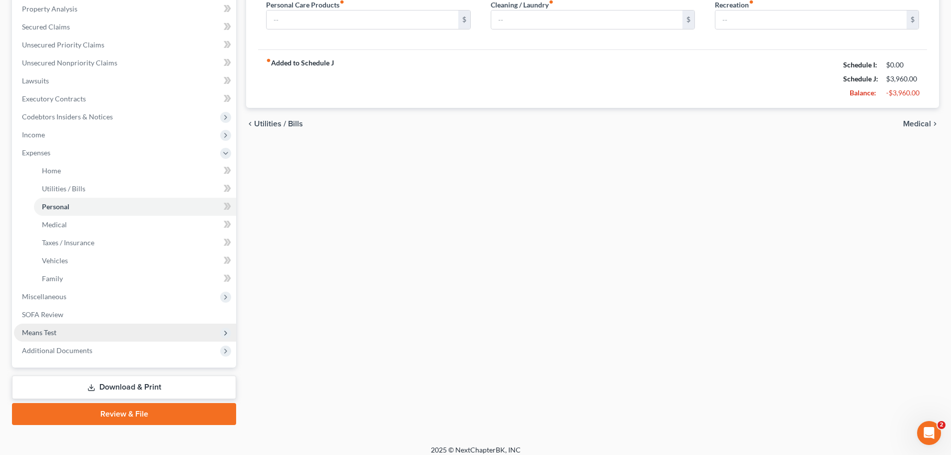
scroll to position [200, 0]
